Goal: Task Accomplishment & Management: Manage account settings

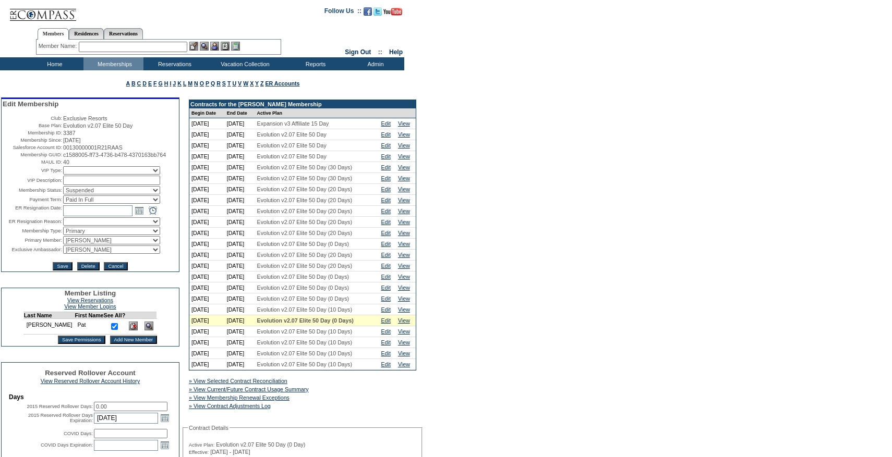
click at [305, 395] on div "» View Current/Future Contract Usage Summary" at bounding box center [267, 389] width 161 height 10
click at [286, 393] on link "» View Current/Future Contract Usage Summary" at bounding box center [249, 390] width 120 height 6
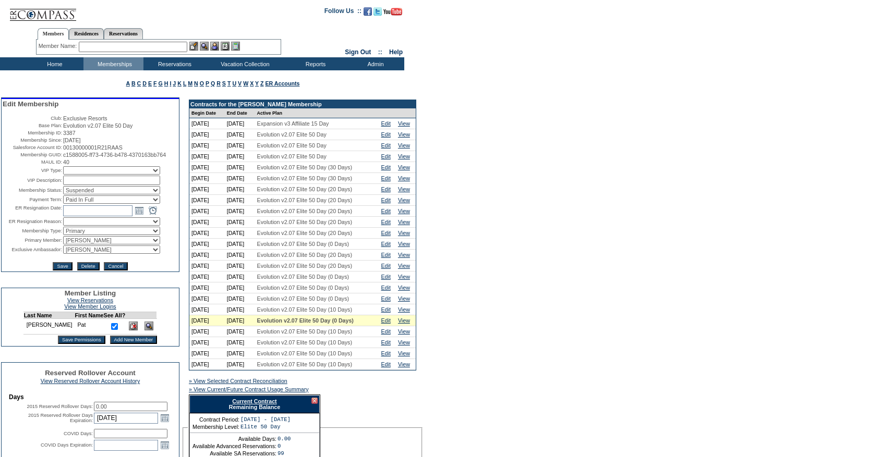
click at [264, 405] on link "Current Contract" at bounding box center [254, 402] width 44 height 6
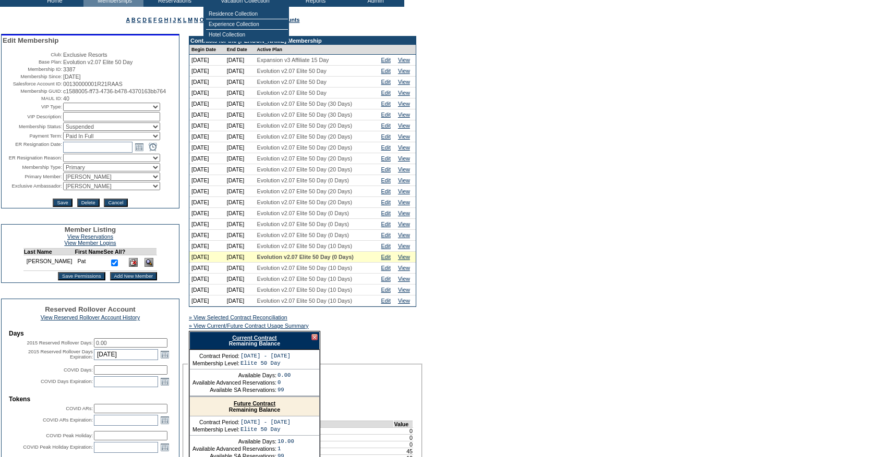
scroll to position [78, 0]
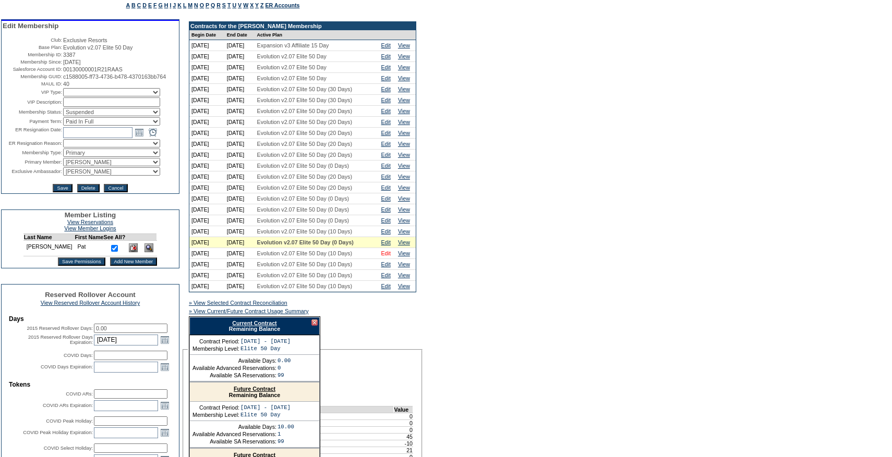
click at [390, 257] on link "Edit" at bounding box center [385, 253] width 9 height 6
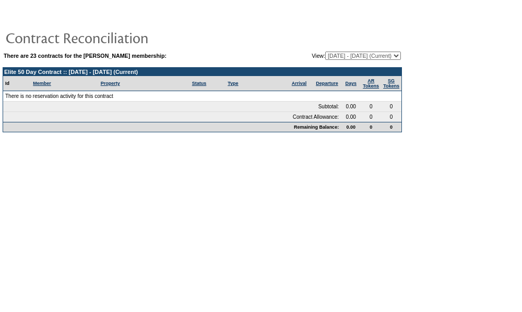
click at [365, 57] on select "[DATE] - [DATE] [DATE] - [DATE] [DATE] - [DATE] [DATE] - [DATE] [DATE] - [DATE]…" at bounding box center [363, 56] width 76 height 8
select select "116685"
click at [325, 52] on select "[DATE] - [DATE] [DATE] - [DATE] [DATE] - [DATE] [DATE] - [DATE] [DATE] - [DATE]…" at bounding box center [363, 56] width 76 height 8
